Goal: Task Accomplishment & Management: Complete application form

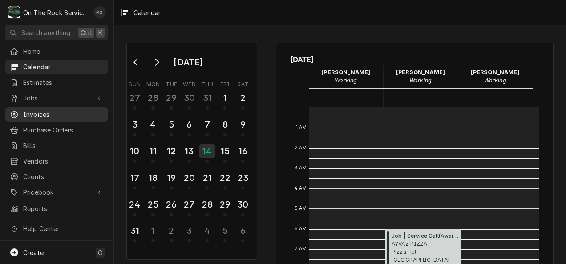
scroll to position [162, 0]
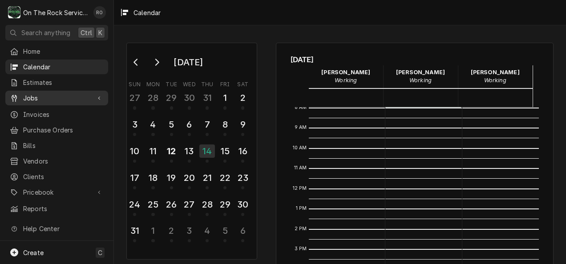
click at [42, 96] on span "Jobs" at bounding box center [56, 97] width 67 height 9
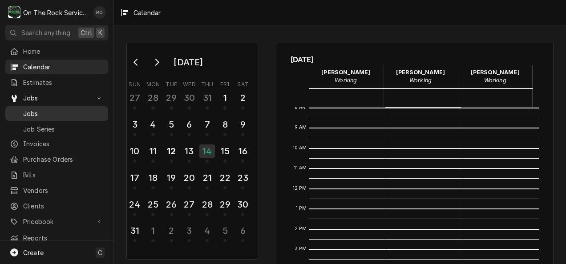
click at [43, 109] on span "Jobs" at bounding box center [63, 113] width 80 height 9
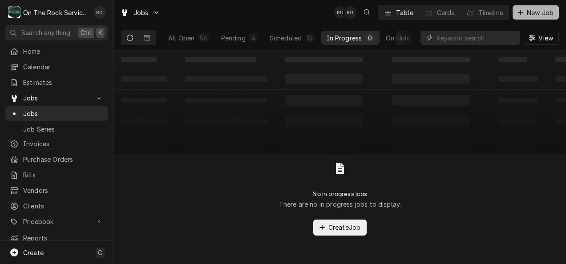
click at [534, 6] on button "New Job" at bounding box center [535, 12] width 46 height 14
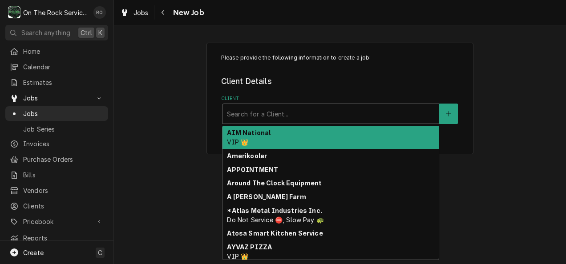
click at [413, 108] on div "Client" at bounding box center [330, 114] width 207 height 16
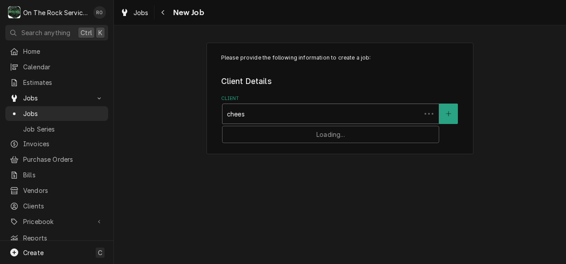
type input "cheese"
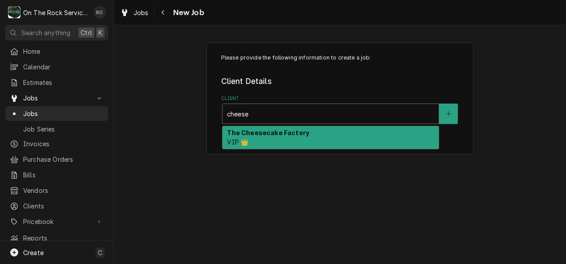
click at [368, 141] on div "The Cheesecake Factory VIP 👑" at bounding box center [330, 137] width 216 height 23
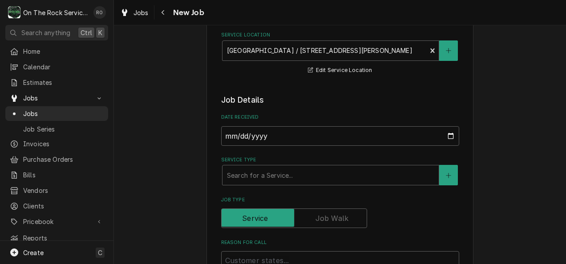
scroll to position [241, 0]
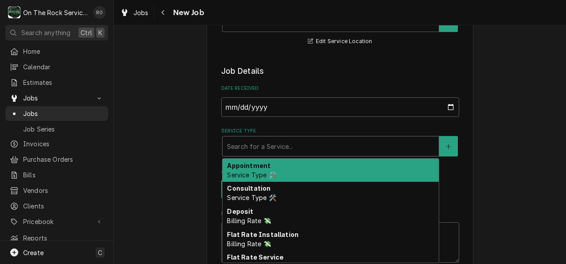
click at [335, 140] on div "Service Type" at bounding box center [330, 146] width 207 height 16
type textarea "x"
type input "s"
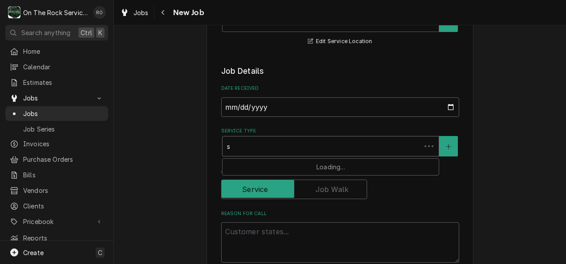
type textarea "x"
type input "se"
type textarea "x"
type input "ser"
type textarea "x"
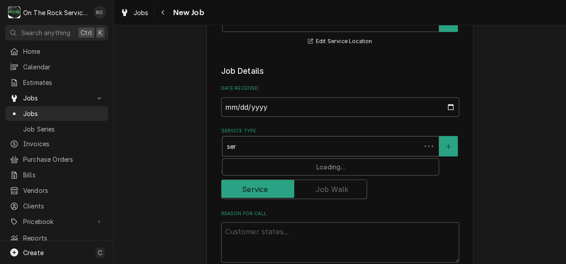
type input "serv"
type textarea "x"
type input "servic"
type textarea "x"
type input "service"
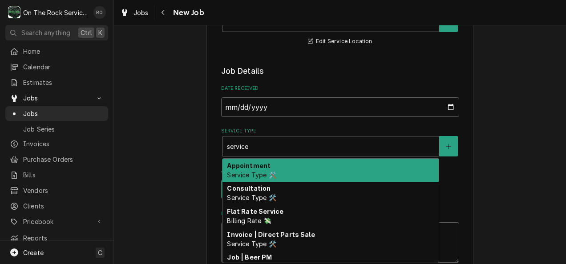
type textarea "x"
type input "service"
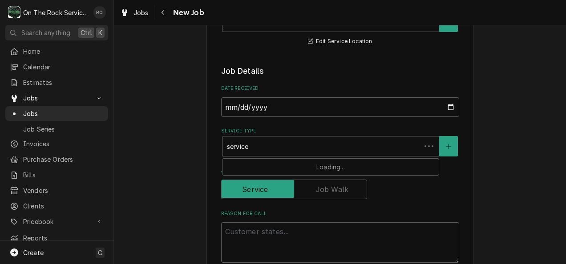
type textarea "x"
type input "service c"
type textarea "x"
type input "service ca"
type textarea "x"
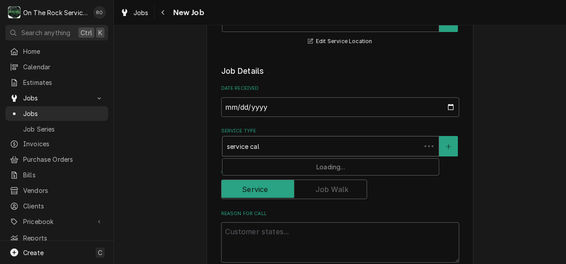
type input "service call"
type textarea "x"
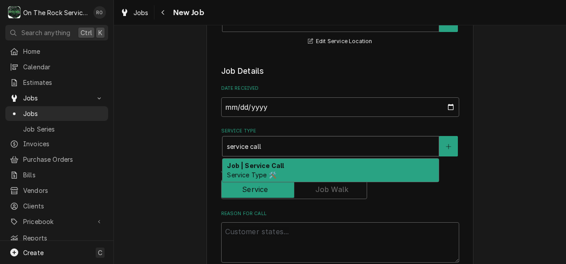
click at [328, 169] on div "Job | Service Call Service Type 🛠️" at bounding box center [330, 170] width 216 height 23
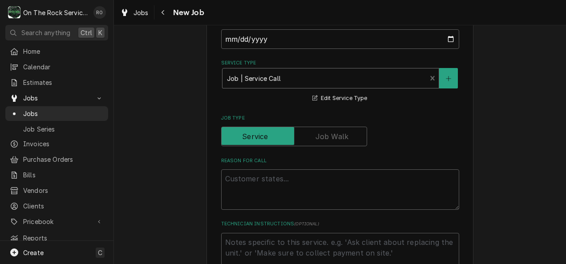
scroll to position [311, 0]
click at [255, 182] on textarea "Reason For Call" at bounding box center [340, 188] width 238 height 40
paste textarea "Tracking Number 322586286"
type textarea "x"
type textarea "Tracking Number 322586286"
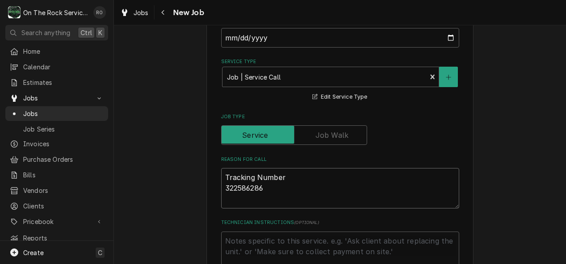
click at [222, 188] on textarea "Tracking Number 322586286" at bounding box center [340, 188] width 238 height 40
type textarea "x"
type textarea "Tracking Number322586286"
type textarea "x"
type textarea "Tracking Number 322586286"
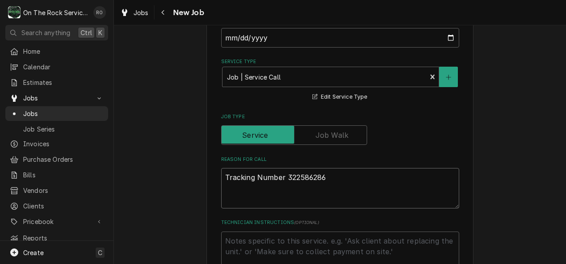
type textarea "x"
type textarea "Tracking Number 322586286"
click at [227, 188] on textarea "Tracking Number 322586286" at bounding box center [340, 188] width 238 height 40
paste textarea "Problem Description "COOK LINE / Kitchen/Bar/Bakery Equipment / Broiler / Broil…"
type textarea "x"
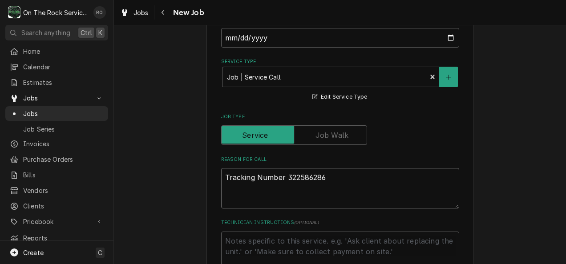
type textarea "Tracking Number 322586286 Problem Description "COOK LINE / Kitchen/Bar/Bakery E…"
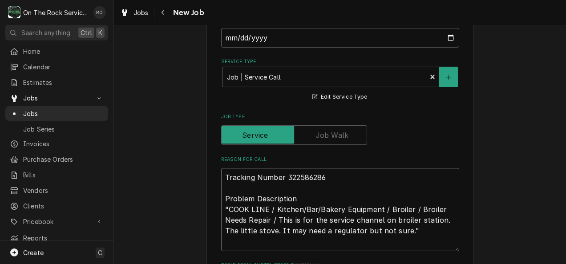
click at [221, 200] on textarea "Tracking Number 322586286 Problem Description "COOK LINE / Kitchen/Bar/Bakery E…" at bounding box center [340, 209] width 238 height 83
click at [224, 186] on textarea "Tracking Number 322586286 Problem Description "COOK LINE / Kitchen/Bar/Bakery E…" at bounding box center [340, 209] width 238 height 83
type textarea "x"
type textarea "Tracking Number 322586286 N Problem Description "COOK LINE / Kitchen/Bar/Bakery…"
type textarea "x"
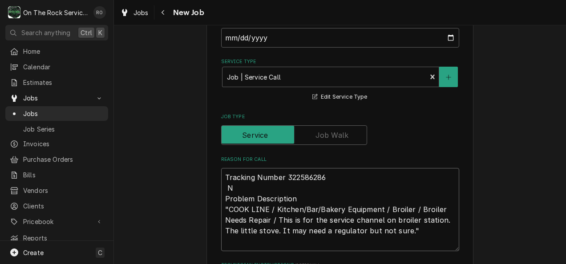
type textarea "Tracking Number 322586286 NT Problem Description "COOK LINE / Kitchen/Bar/Baker…"
type textarea "x"
type textarea "Tracking Number 322586286 NTE Problem Description "COOK LINE / Kitchen/Bar/Bake…"
type textarea "x"
type textarea "Tracking Number 322586286 NTE 1 Problem Description "COOK LINE / Kitchen/Bar/Ba…"
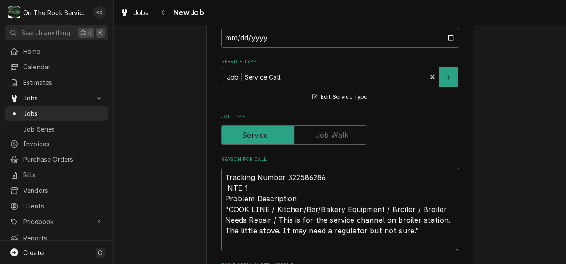
type textarea "x"
type textarea "Tracking Number 322586286 NTE Problem Description "COOK LINE / Kitchen/Bar/Bake…"
type textarea "x"
type textarea "Tracking Number 322586286 NTE $@ Problem Description "COOK LINE / Kitchen/Bar/B…"
type textarea "x"
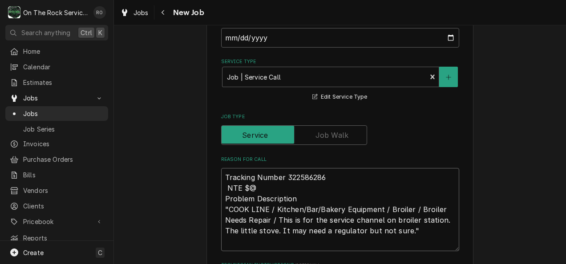
type textarea "Tracking Number 322586286 NTE $ Problem Description "COOK LINE / Kitchen/Bar/Ba…"
type textarea "x"
type textarea "Tracking Number 322586286 NTE $1 Problem Description "COOK LINE / Kitchen/Bar/B…"
type textarea "x"
type textarea "Tracking Number 322586286 NTE $15 Problem Description "COOK LINE / Kitchen/Bar/…"
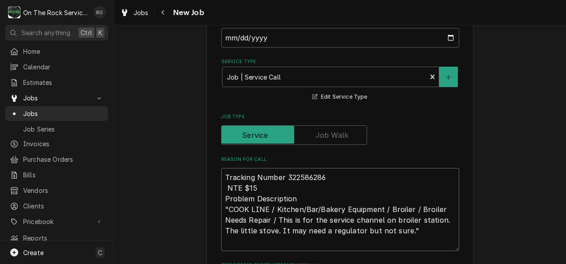
type textarea "x"
type textarea "Tracking Number 322586286 NTE $150 Problem Description "COOK LINE / Kitchen/Bar…"
type textarea "x"
type textarea "Tracking Number 322586286 NTE $1500 Problem Description "COOK LINE / Kitchen/Ba…"
type textarea "x"
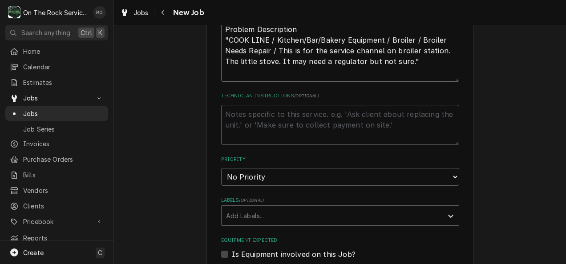
scroll to position [482, 0]
type textarea "Tracking Number 322586286 NTE $1500 Problem Description "COOK LINE / Kitchen/Ba…"
click at [402, 177] on select "No Priority Urgent High Medium Low" at bounding box center [340, 176] width 238 height 18
select select "1"
click at [221, 167] on select "No Priority Urgent High Medium Low" at bounding box center [340, 176] width 238 height 18
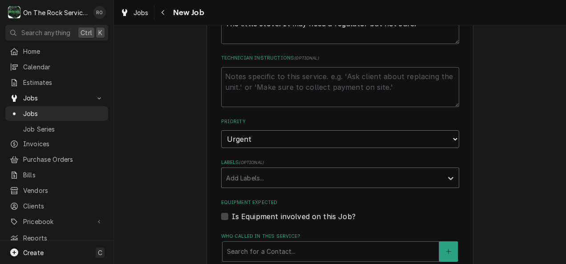
type textarea "x"
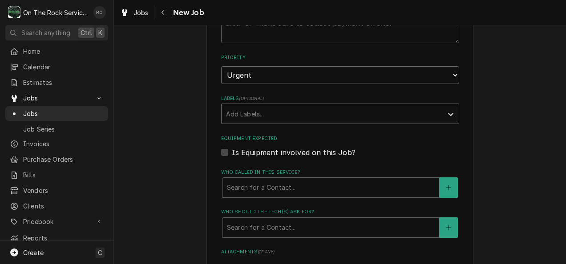
scroll to position [582, 0]
click at [317, 114] on div "Labels" at bounding box center [332, 114] width 212 height 16
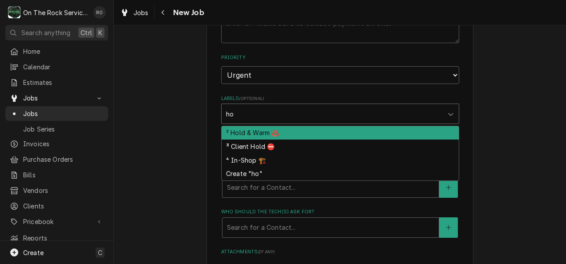
type input "h"
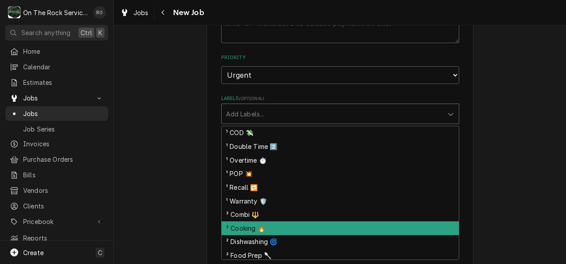
click at [304, 224] on div "² Cooking 🔥" at bounding box center [339, 228] width 237 height 14
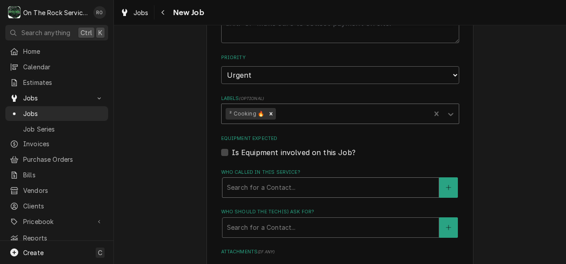
click at [312, 185] on div "Who called in this service?" at bounding box center [330, 188] width 207 height 16
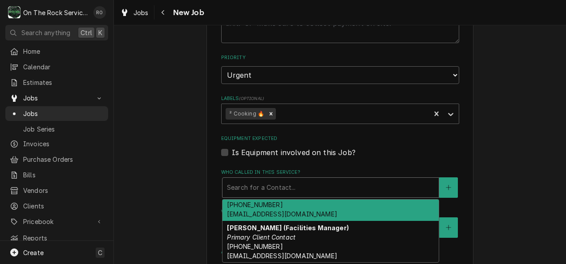
scroll to position [0, 0]
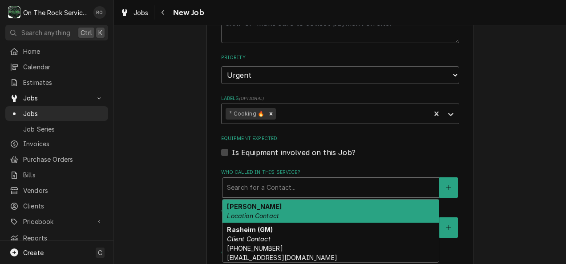
drag, startPoint x: 310, startPoint y: 209, endPoint x: 275, endPoint y: 189, distance: 40.4
click at [275, 189] on div "Who called in this service?" at bounding box center [330, 188] width 207 height 16
click at [276, 209] on div "Fernando Location Contact" at bounding box center [330, 211] width 216 height 23
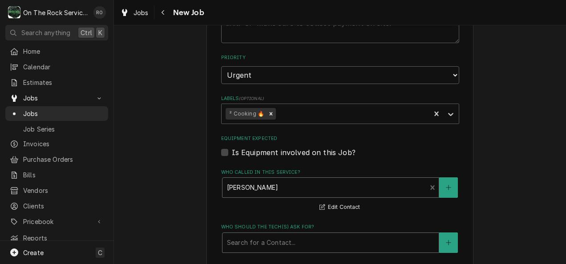
click at [321, 237] on div "Who should the tech(s) ask for?" at bounding box center [330, 243] width 207 height 16
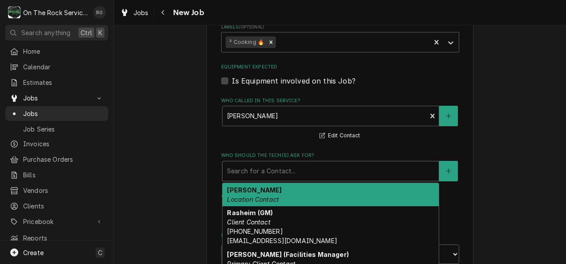
scroll to position [654, 0]
click at [319, 200] on div "Fernando Location Contact" at bounding box center [330, 194] width 216 height 23
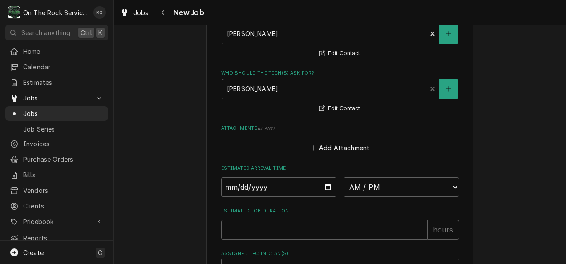
scroll to position [739, 0]
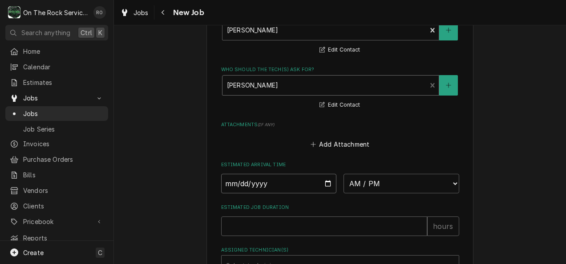
click at [325, 179] on input "Date" at bounding box center [279, 184] width 116 height 20
click at [325, 181] on input "Date" at bounding box center [279, 184] width 116 height 20
type textarea "x"
type input "2025-08-14"
type textarea "x"
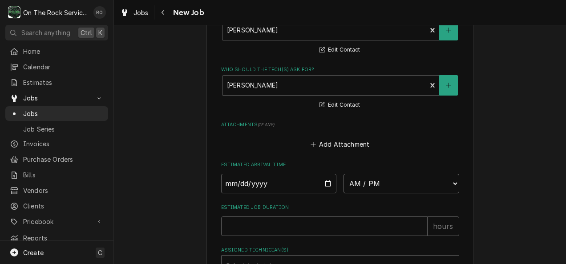
click at [384, 186] on select "AM / PM 6:00 AM 6:15 AM 6:30 AM 6:45 AM 7:00 AM 7:15 AM 7:30 AM 7:45 AM 8:00 AM…" at bounding box center [401, 184] width 116 height 20
select select "07:00:00"
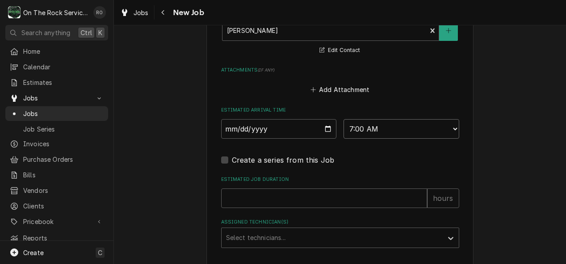
scroll to position [795, 0]
click at [304, 197] on input "Estimated Job Duration" at bounding box center [324, 198] width 206 height 20
type textarea "x"
type input "2"
type textarea "x"
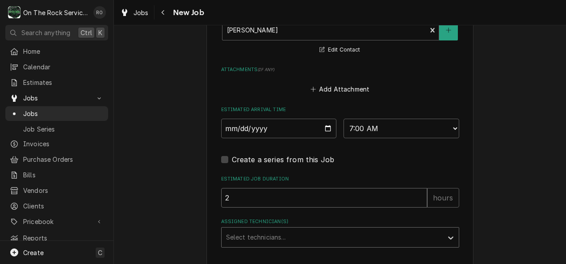
type input "2"
click at [297, 244] on div "Assigned Technician(s)" at bounding box center [332, 237] width 212 height 16
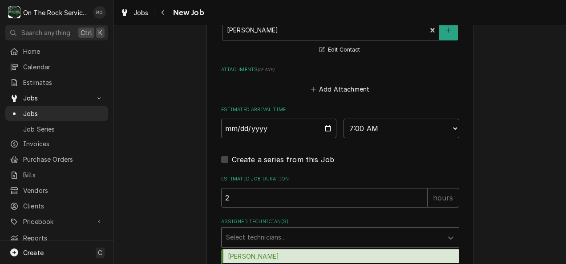
scroll to position [856, 0]
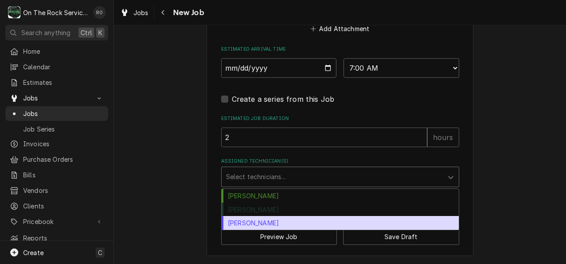
click at [281, 223] on div "Todd Brady" at bounding box center [339, 223] width 237 height 14
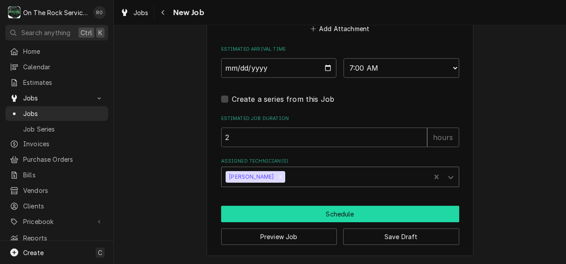
click at [388, 210] on button "Schedule" at bounding box center [340, 214] width 238 height 16
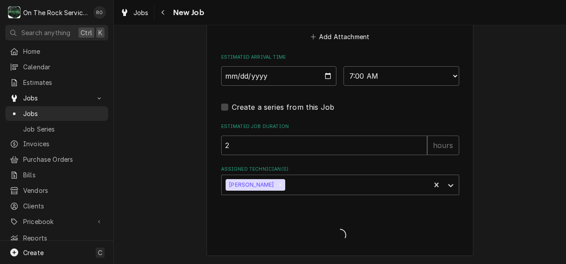
scroll to position [848, 0]
type textarea "x"
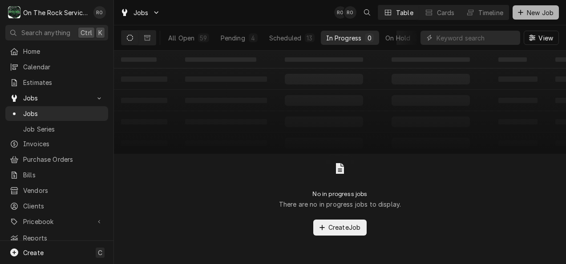
click at [531, 12] on span "New Job" at bounding box center [540, 12] width 30 height 9
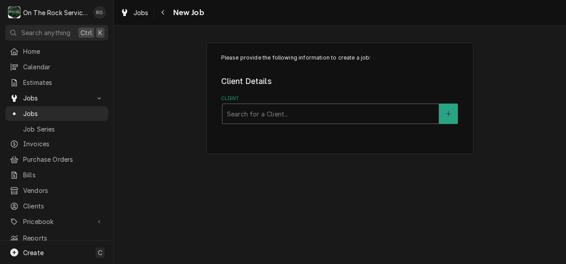
click at [355, 117] on div "Client" at bounding box center [330, 114] width 207 height 16
type input "cheese"
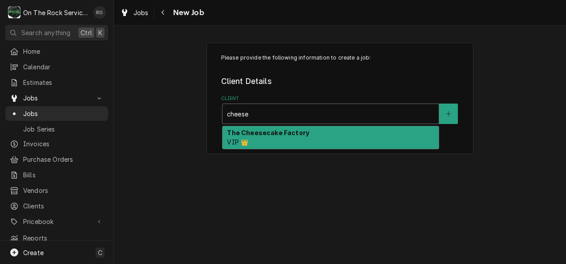
click at [352, 132] on div "The Cheesecake Factory VIP 👑" at bounding box center [330, 137] width 216 height 23
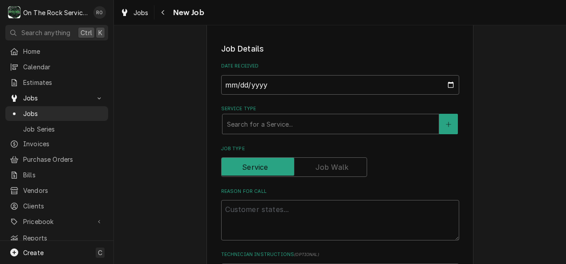
scroll to position [265, 0]
click at [345, 121] on div "Service Type" at bounding box center [330, 123] width 207 height 16
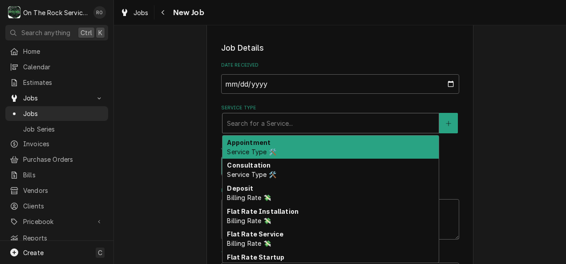
type textarea "x"
type input "s"
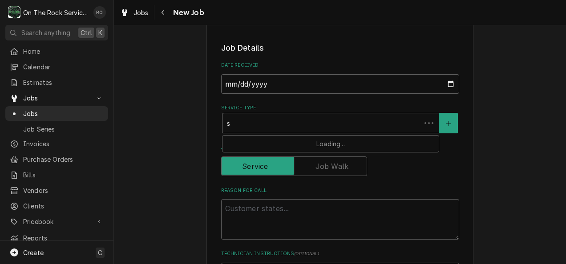
type textarea "x"
type input "se"
type textarea "x"
type input "ser"
type textarea "x"
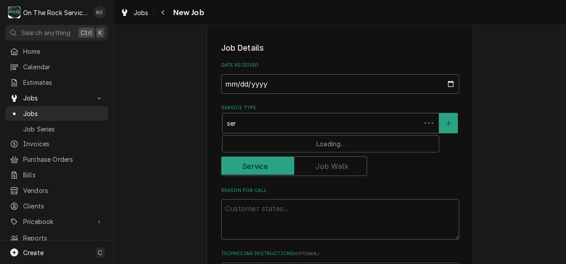
type input "serv"
type textarea "x"
type input "servic"
type textarea "x"
type input "service"
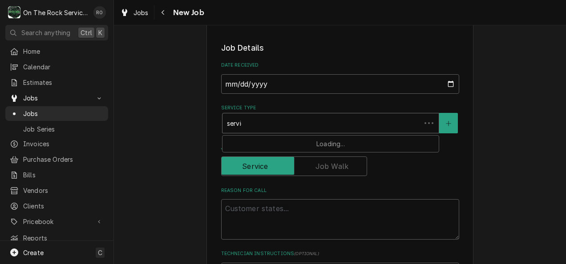
type textarea "x"
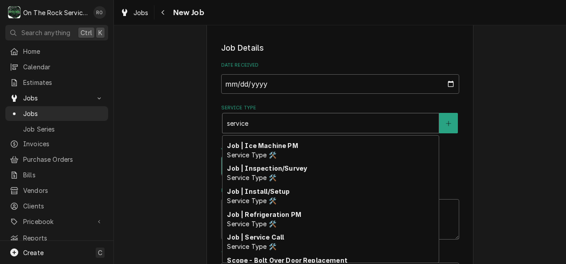
scroll to position [181, 0]
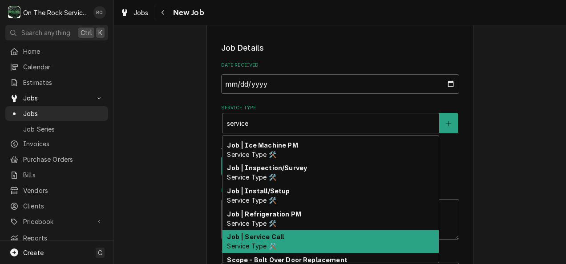
click at [345, 239] on div "Job | Service Call Service Type 🛠️" at bounding box center [330, 241] width 216 height 23
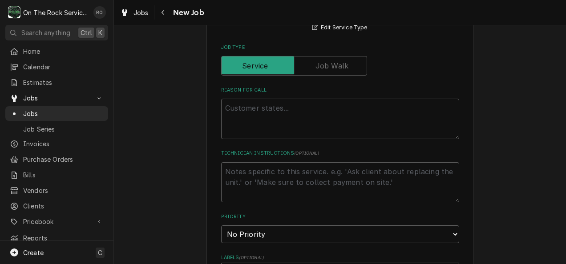
scroll to position [381, 0]
click at [252, 108] on textarea "Reason For Call" at bounding box center [340, 118] width 238 height 40
paste textarea "PO# 322586120"
type textarea "x"
type textarea "PO# 322586120"
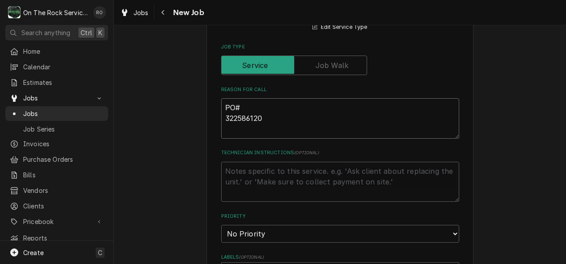
click at [222, 116] on textarea "PO# 322586120" at bounding box center [340, 118] width 238 height 40
type textarea "x"
type textarea "PO#322586120"
type textarea "x"
type textarea "PO# 322586120"
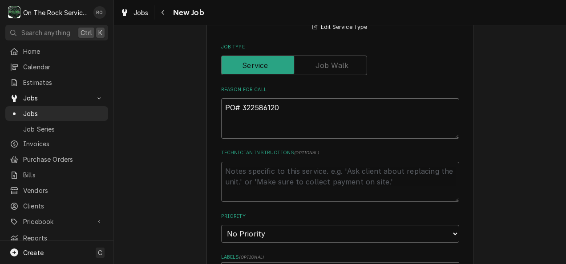
click at [297, 107] on textarea "PO# 322586120" at bounding box center [340, 118] width 238 height 40
type textarea "x"
type textarea "PO# 322586120"
type textarea "x"
type textarea "PO# 322586120 N"
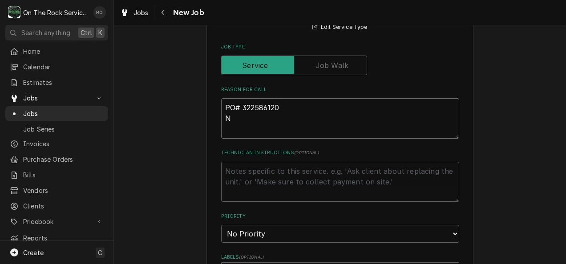
type textarea "x"
type textarea "PO# 322586120 NT"
type textarea "x"
type textarea "PO# 322586120 NTE"
type textarea "x"
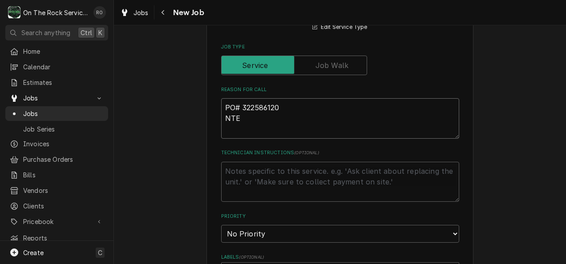
type textarea "PO# 322586120 NTE"
click at [297, 107] on textarea "PO# 322586120 NTE" at bounding box center [340, 118] width 238 height 40
type textarea "x"
type textarea "PO# 322586120$"
type textarea "x"
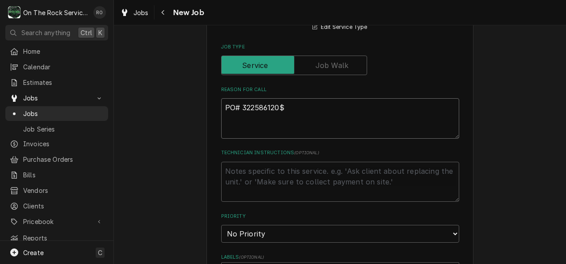
type textarea "PO# 322586120$1"
type textarea "x"
type textarea "PO# 322586120$15"
type textarea "x"
type textarea "PO# 322586120$150"
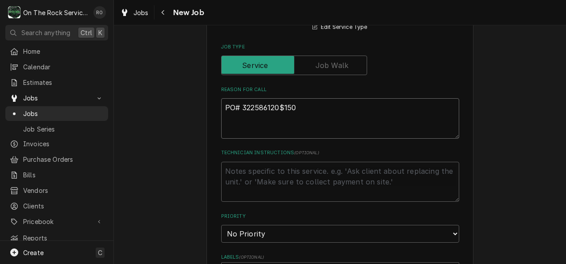
type textarea "x"
type textarea "PO# 322586120$1500"
type textarea "x"
type textarea "PO# 322586120$150"
type textarea "x"
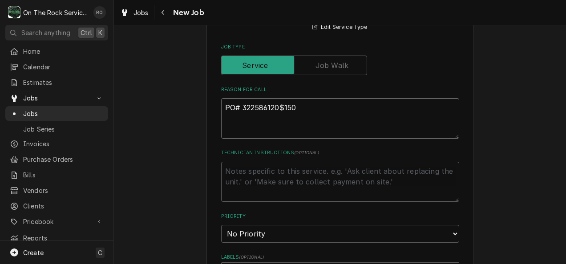
type textarea "PO# 322586120$15"
type textarea "x"
type textarea "PO# 322586120$1"
type textarea "x"
type textarea "PO# 322586120$"
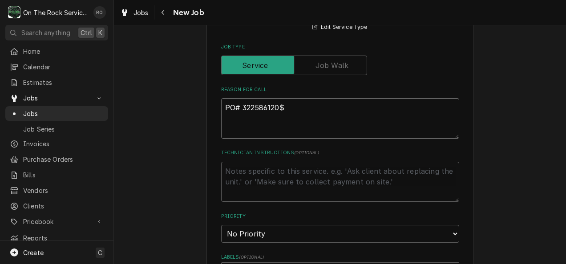
type textarea "x"
type textarea "PO# 322586120"
type textarea "x"
type textarea "PO# 322586120"
type textarea "x"
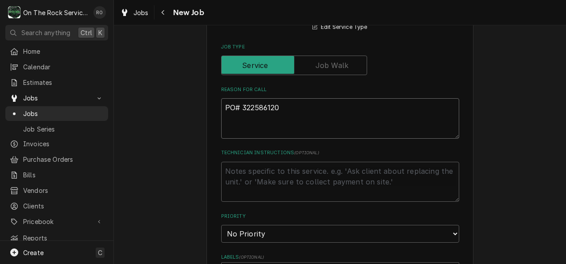
type textarea "PO# 322586120 $"
type textarea "x"
type textarea "PO# 322586120 $1"
type textarea "x"
type textarea "PO# 322586120 $15"
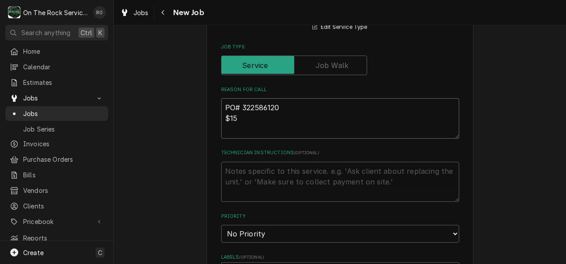
type textarea "x"
type textarea "PO# 322586120 $150"
type textarea "x"
type textarea "PO# 322586120 $1500"
type textarea "x"
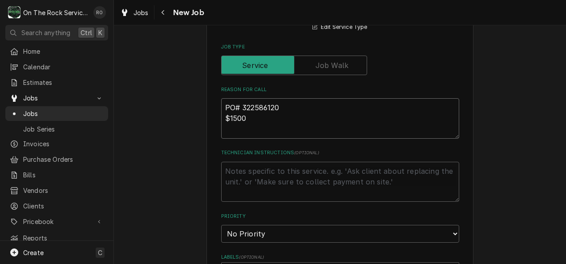
type textarea "PO# 322586120 $1500"
type textarea "x"
type textarea "PO# 322586120 $1500"
click at [222, 127] on textarea "PO# 322586120 $1500" at bounding box center [340, 118] width 238 height 40
paste textarea "Problem Description "KITCHEN / Kitchen/Bar/Bakery Equipment / Range-Prep Kitche…"
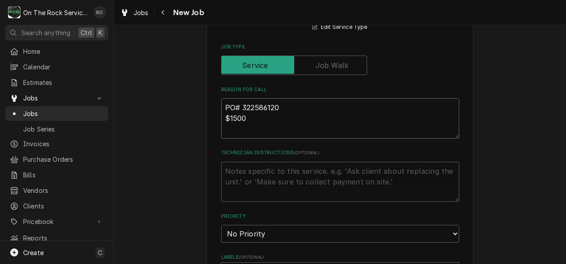
type textarea "x"
type textarea "PO# 322586120 $1500 Problem Description "KITCHEN / Kitchen/Bar/Bakery Equipment…"
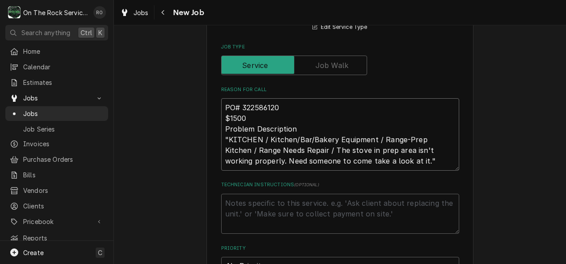
type textarea "x"
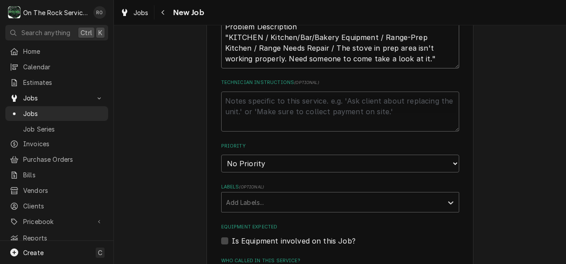
scroll to position [483, 0]
type textarea "PO# 322586120 $1500 Problem Description "KITCHEN / Kitchen/Bar/Bakery Equipment…"
click at [262, 160] on select "No Priority Urgent High Medium Low" at bounding box center [340, 163] width 238 height 18
select select "1"
click at [221, 155] on select "No Priority Urgent High Medium Low" at bounding box center [340, 163] width 238 height 18
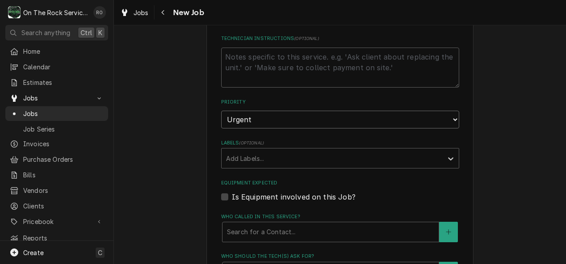
type textarea "x"
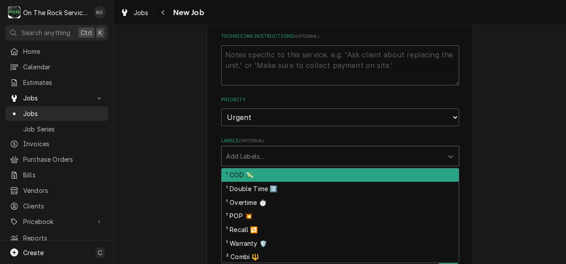
click at [262, 160] on div "Labels" at bounding box center [332, 156] width 212 height 16
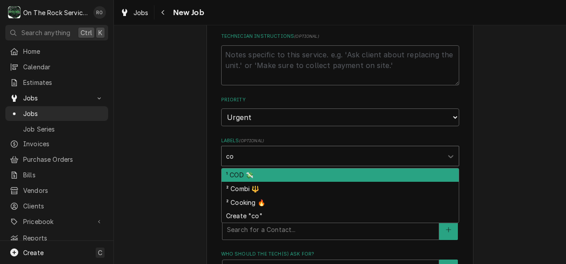
type input "coo"
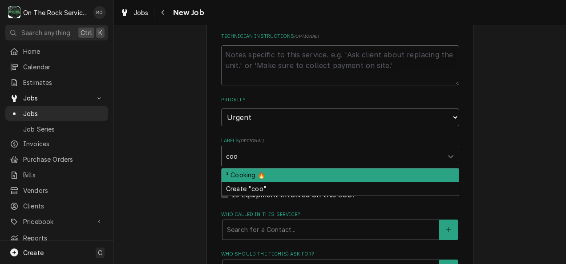
click at [254, 173] on div "² Cooking 🔥" at bounding box center [339, 176] width 237 height 14
type textarea "x"
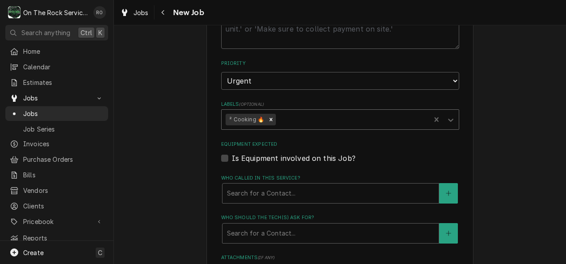
scroll to position [568, 0]
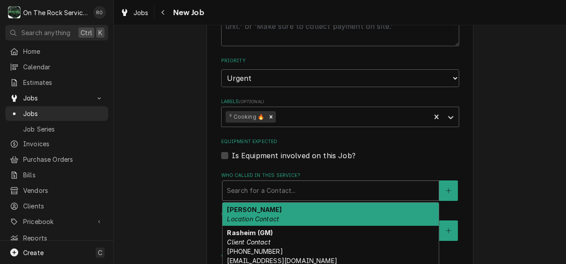
click at [249, 188] on div "Who called in this service?" at bounding box center [330, 191] width 207 height 16
click at [248, 209] on strong "Fernando" at bounding box center [254, 210] width 55 height 8
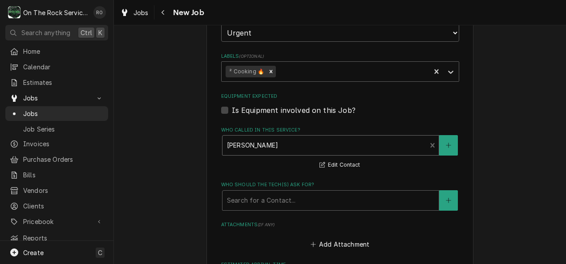
scroll to position [616, 0]
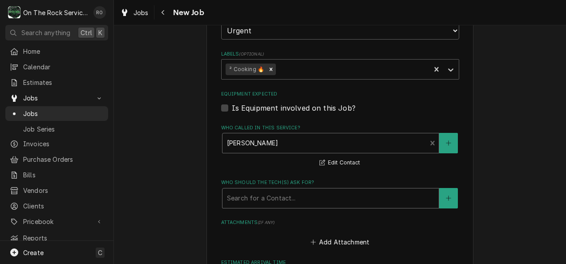
click at [249, 204] on div "Who should the tech(s) ask for?" at bounding box center [330, 198] width 207 height 16
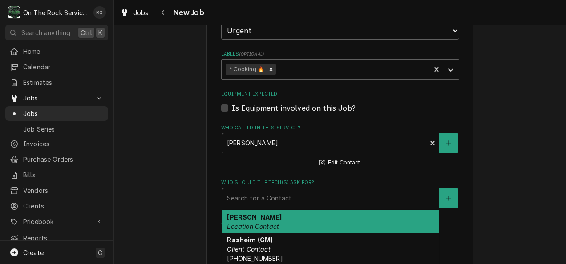
click at [249, 213] on div "Fernando Location Contact" at bounding box center [330, 221] width 216 height 23
type textarea "x"
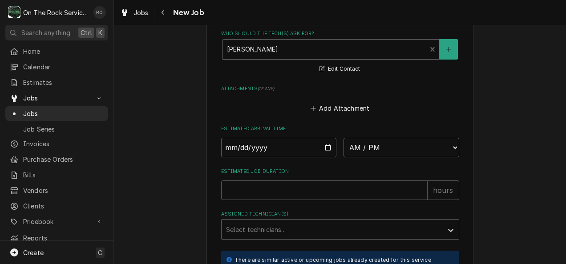
scroll to position [765, 0]
click at [325, 149] on input "Date" at bounding box center [279, 147] width 116 height 20
type input "2025-08-14"
type textarea "x"
click at [367, 149] on select "AM / PM 6:00 AM 6:15 AM 6:30 AM 6:45 AM 7:00 AM 7:15 AM 7:30 AM 7:45 AM 8:00 AM…" at bounding box center [401, 147] width 116 height 20
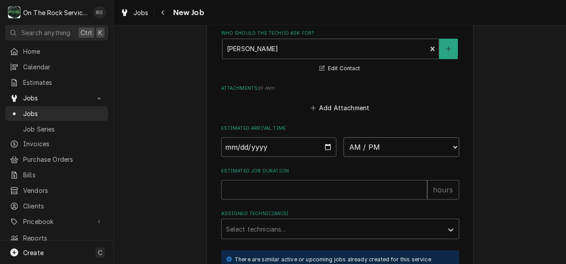
select select "07:00:00"
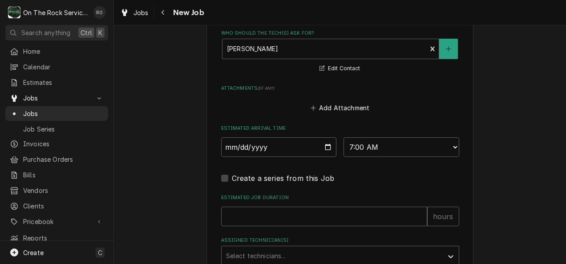
click at [367, 34] on label "Who should the tech(s) ask for?" at bounding box center [340, 33] width 238 height 7
click at [275, 225] on input "Estimated Job Duration" at bounding box center [324, 217] width 206 height 20
type textarea "x"
type input "2"
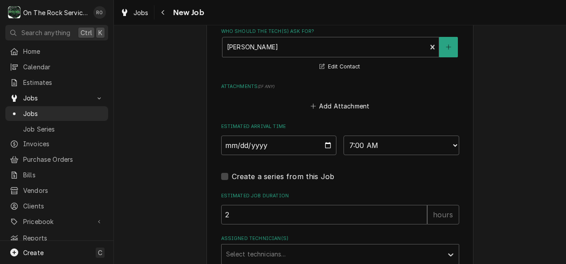
scroll to position [767, 0]
click at [279, 248] on div "Assigned Technician(s)" at bounding box center [332, 254] width 212 height 16
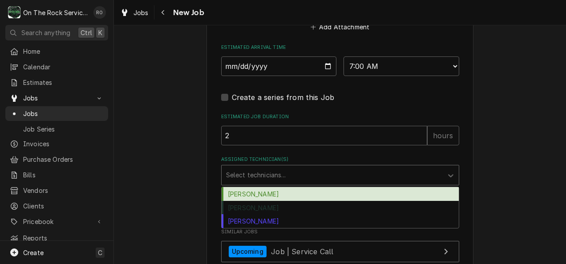
scroll to position [847, 0]
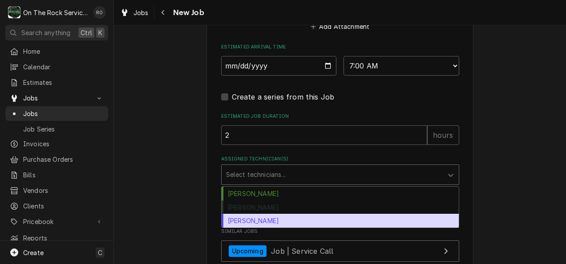
click at [270, 225] on div "Todd Brady" at bounding box center [339, 221] width 237 height 14
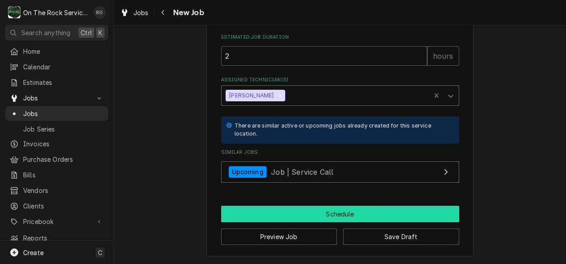
click at [270, 219] on button "Schedule" at bounding box center [340, 214] width 238 height 16
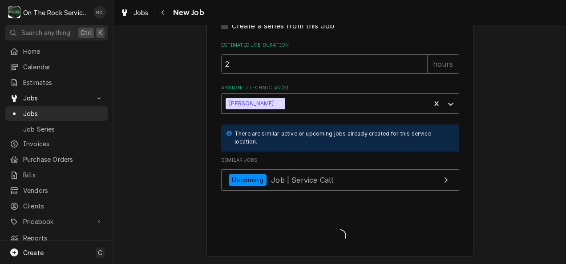
scroll to position [919, 0]
type textarea "x"
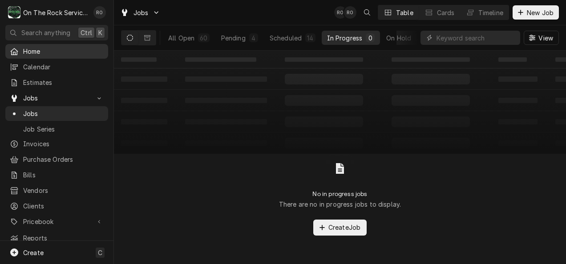
click at [44, 49] on span "Home" at bounding box center [63, 51] width 80 height 9
